Goal: Task Accomplishment & Management: Manage account settings

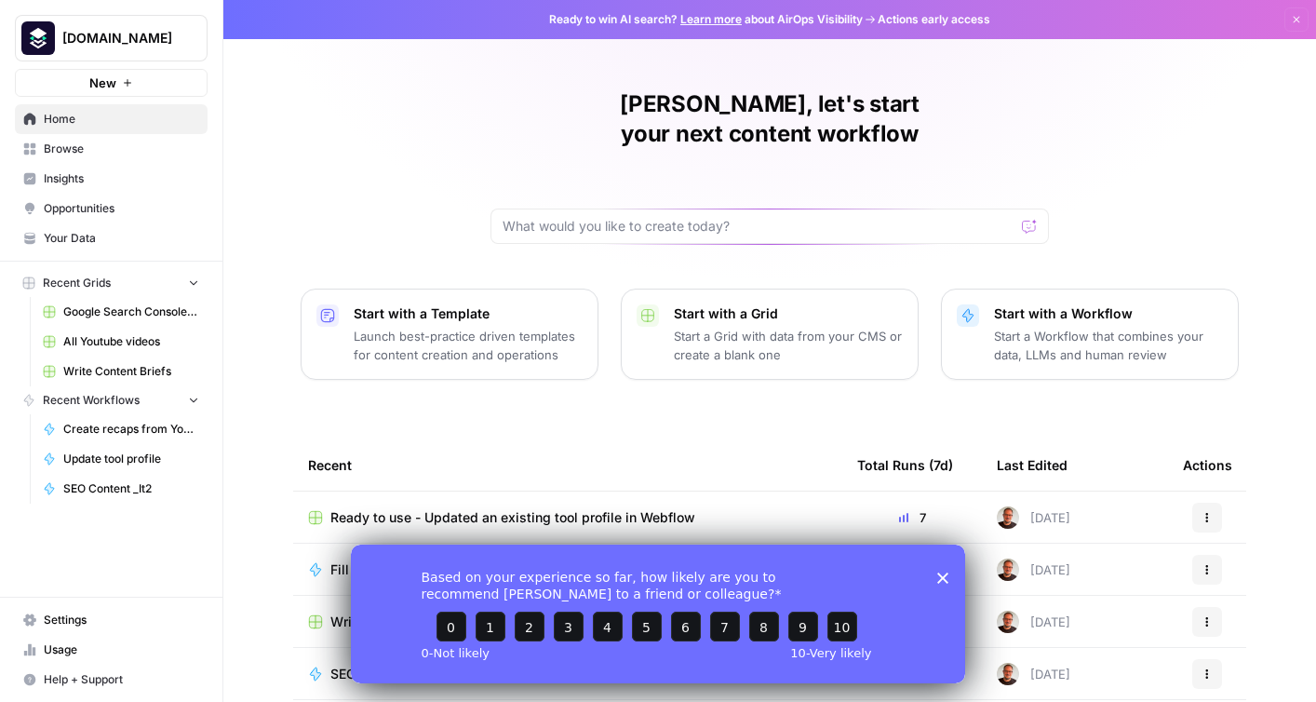
click at [58, 623] on span "Settings" at bounding box center [121, 620] width 155 height 17
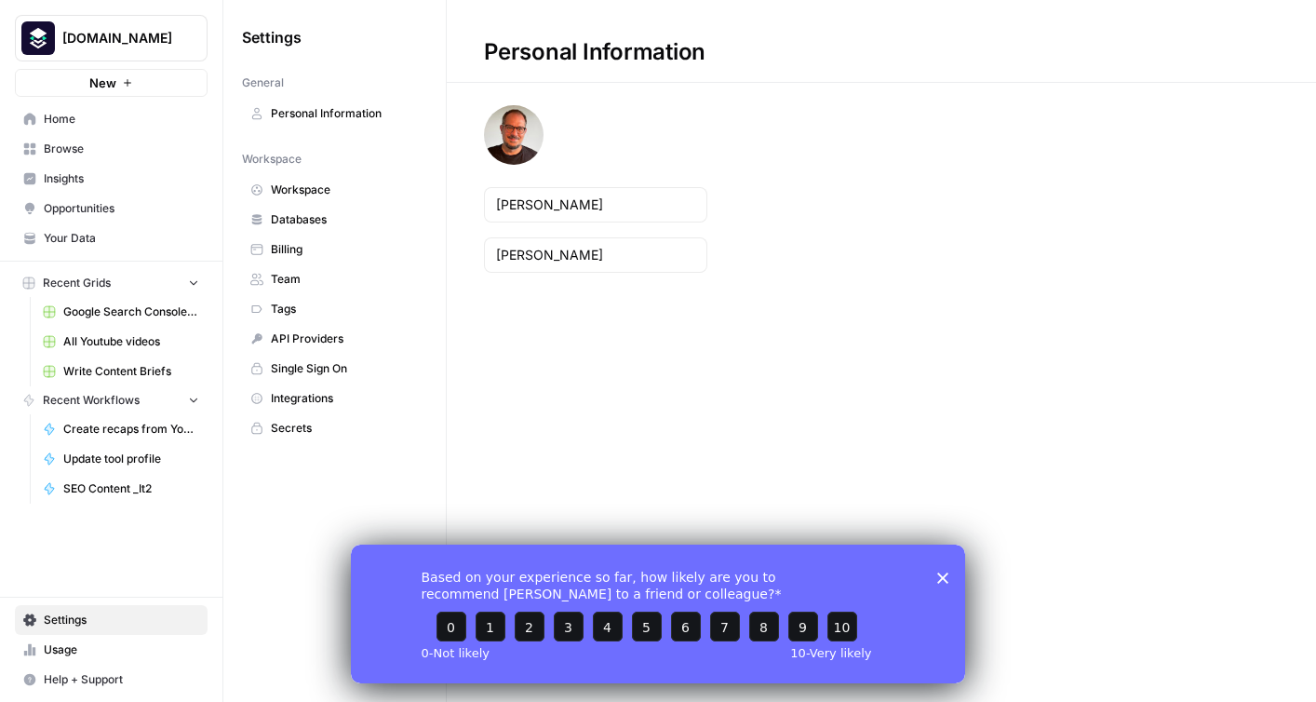
click at [307, 244] on span "Billing" at bounding box center [345, 249] width 148 height 17
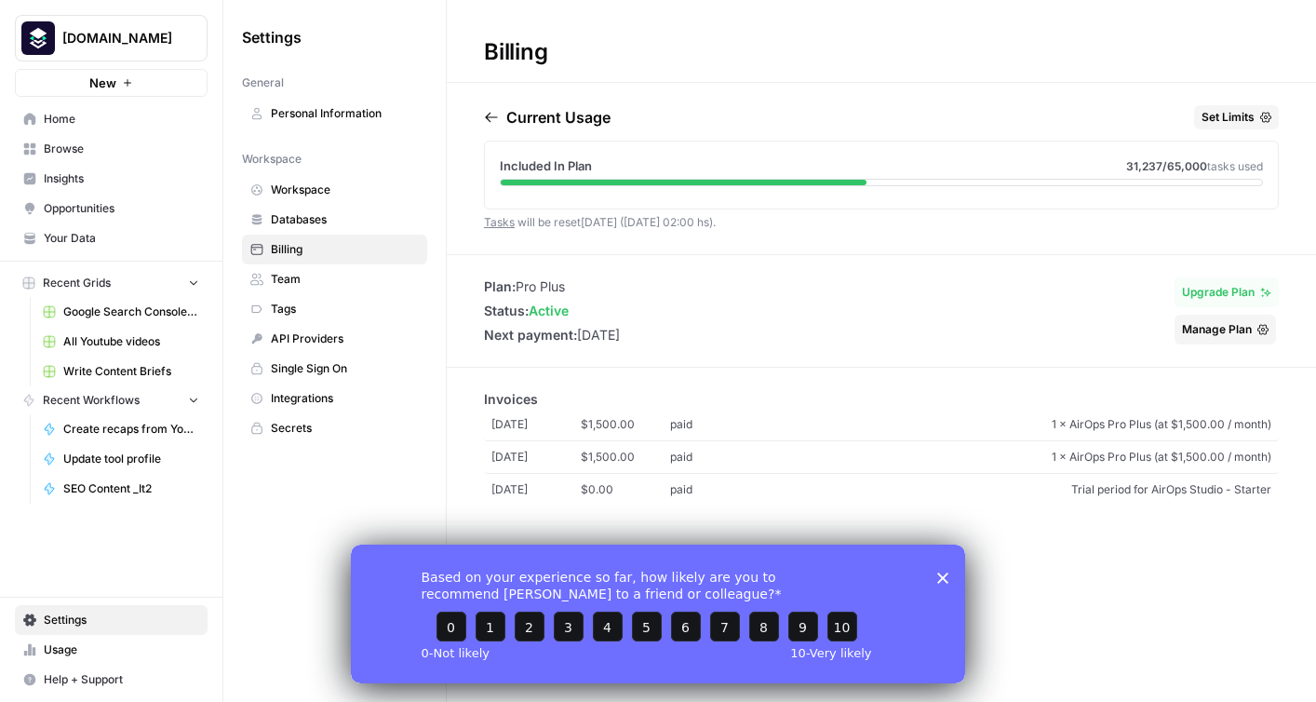
click at [940, 572] on icon "Close survey" at bounding box center [942, 577] width 11 height 11
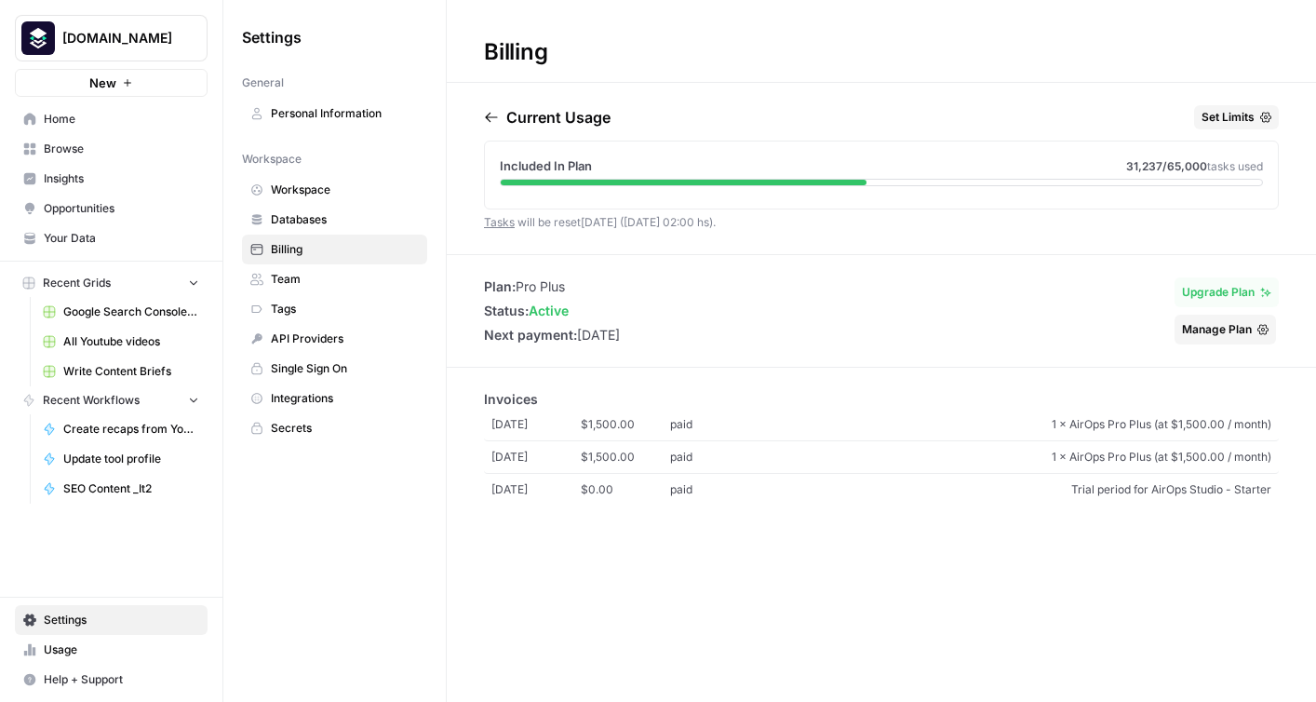
click at [347, 115] on span "Personal Information" at bounding box center [345, 113] width 148 height 17
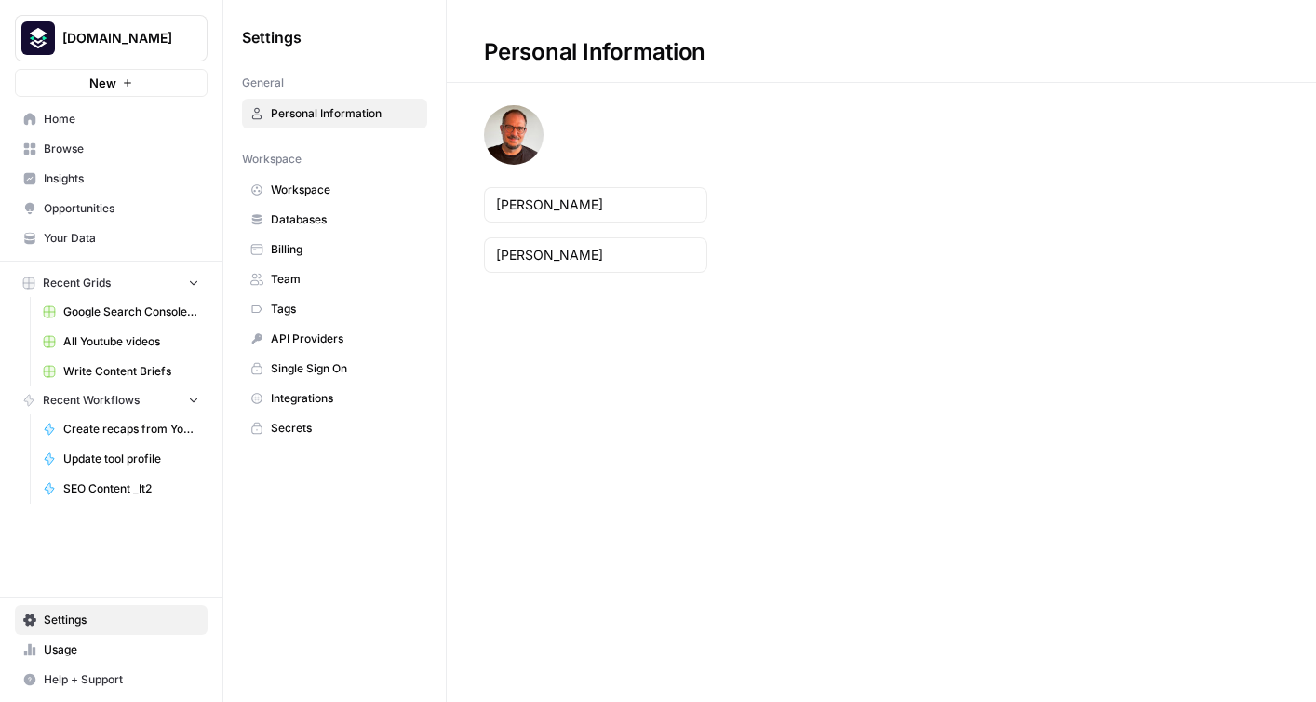
click at [281, 197] on span "Workspace" at bounding box center [345, 190] width 148 height 17
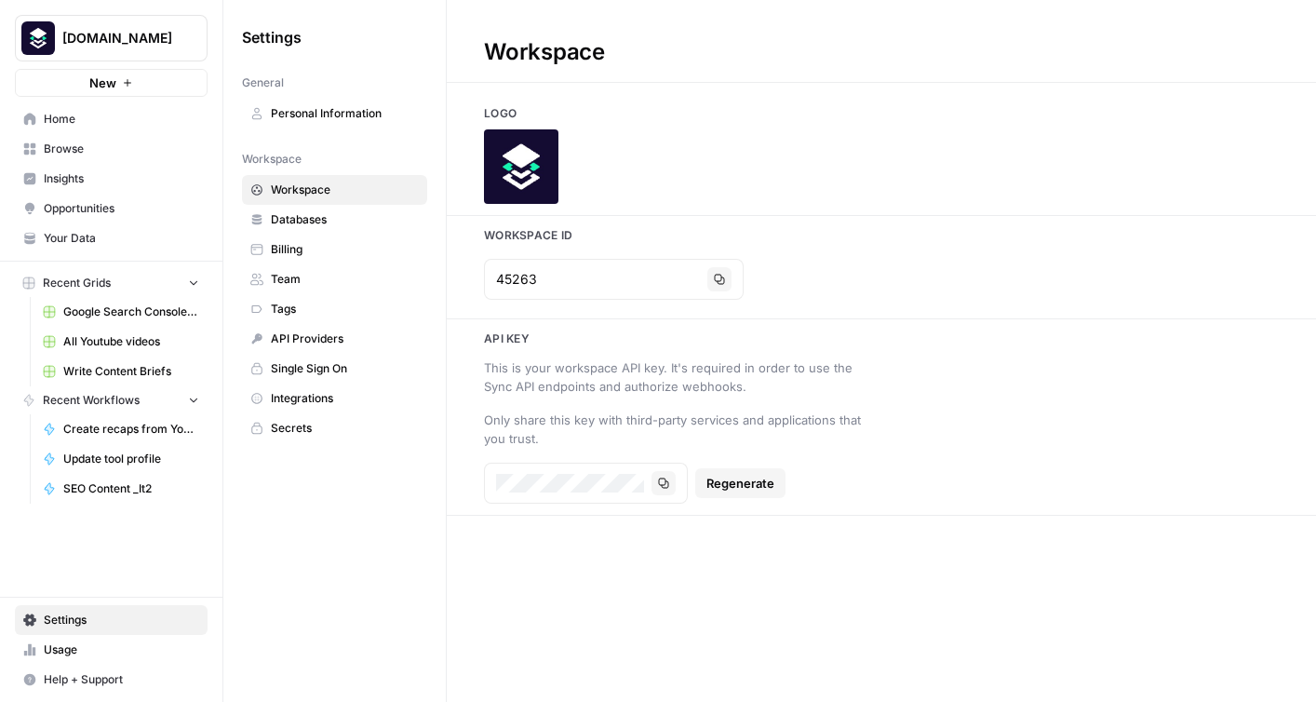
click at [321, 222] on span "Databases" at bounding box center [345, 219] width 148 height 17
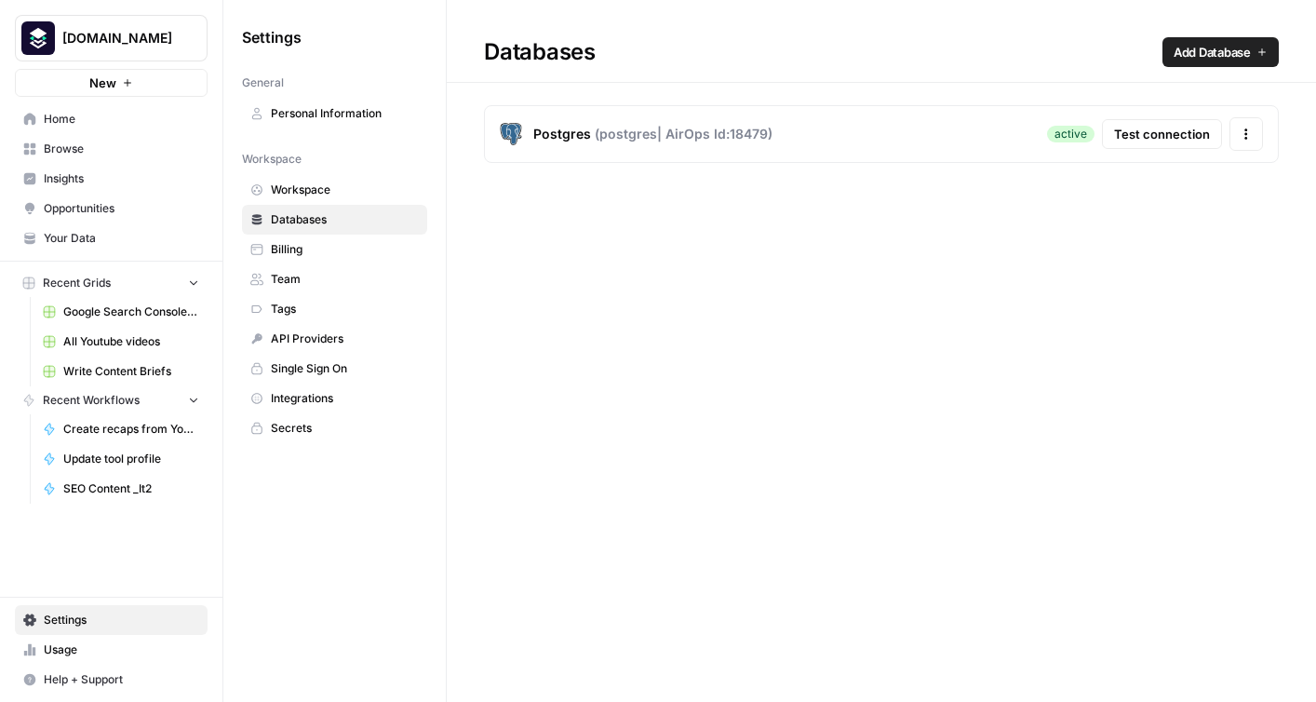
click at [293, 254] on span "Billing" at bounding box center [345, 249] width 148 height 17
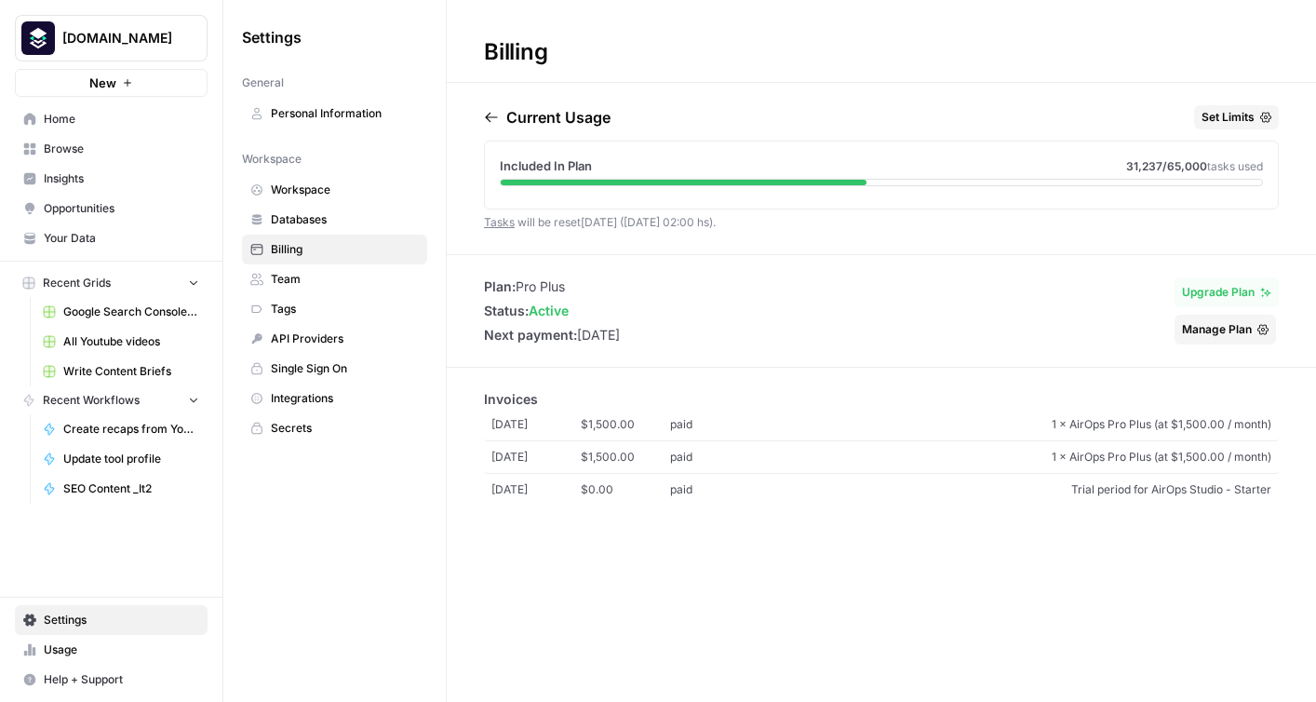
click at [1267, 328] on icon "button" at bounding box center [1263, 329] width 11 height 10
